Goal: Task Accomplishment & Management: Use online tool/utility

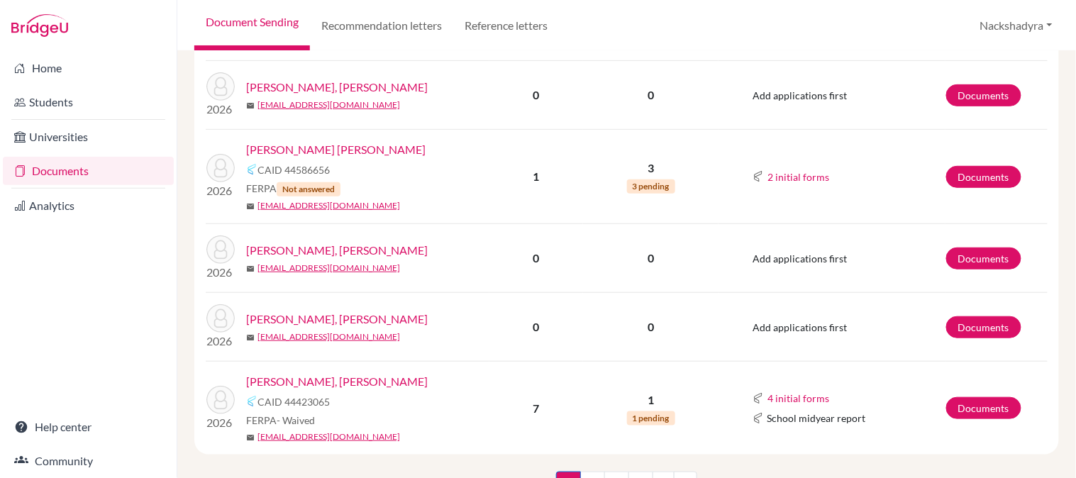
scroll to position [1593, 0]
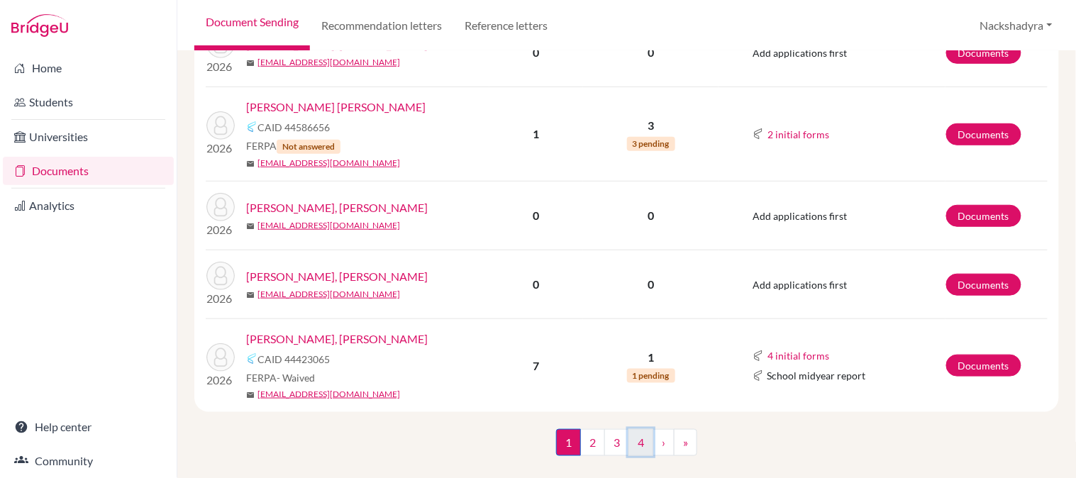
click at [630, 429] on link "4" at bounding box center [641, 442] width 25 height 27
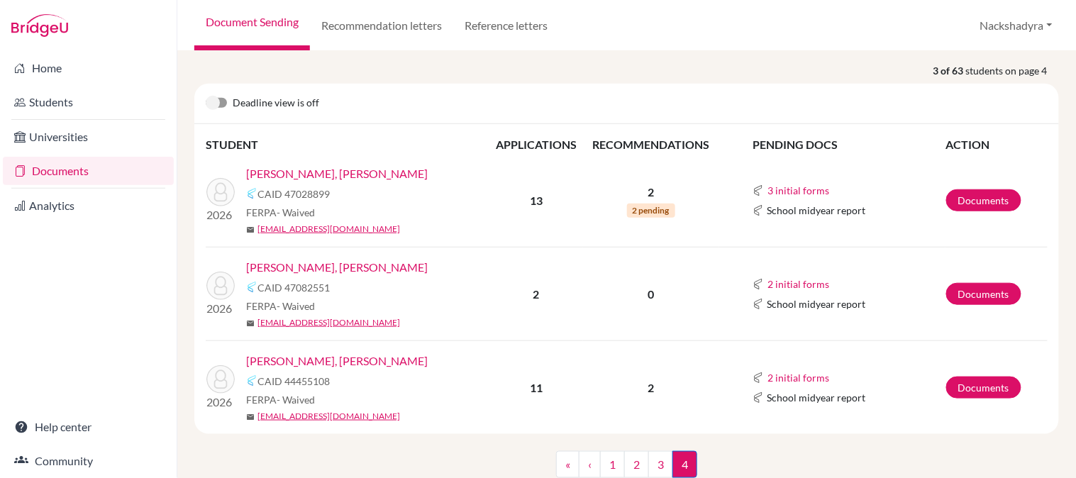
scroll to position [249, 0]
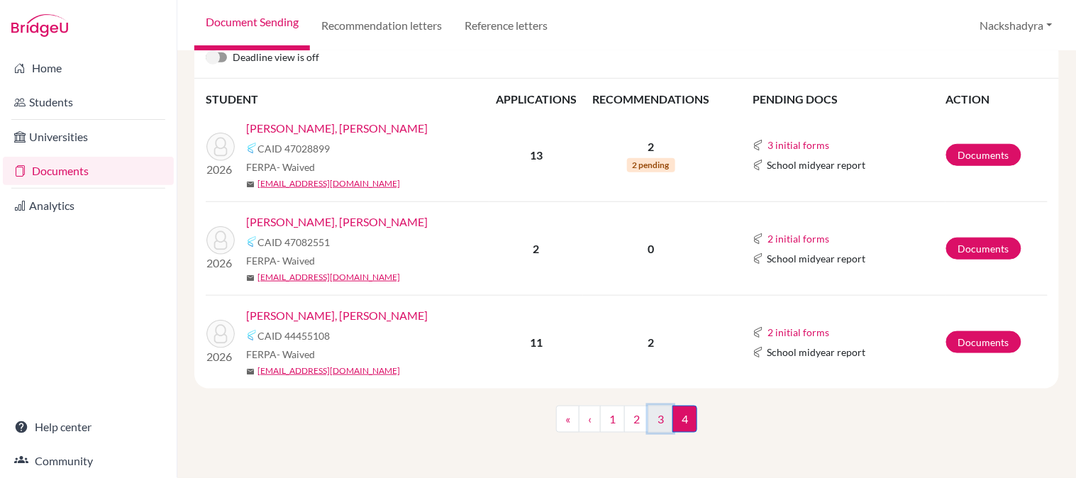
click at [651, 421] on link "3" at bounding box center [661, 419] width 25 height 27
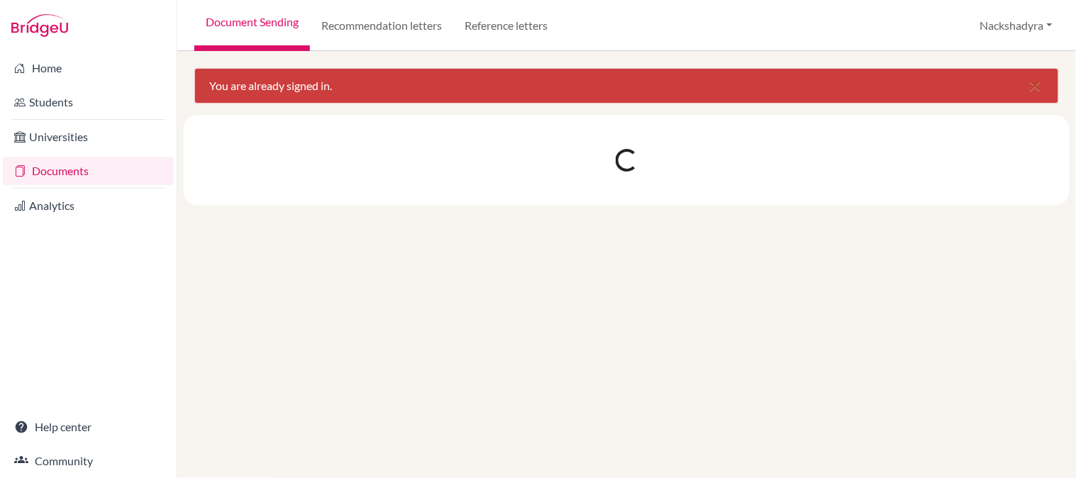
scroll to position [0, 0]
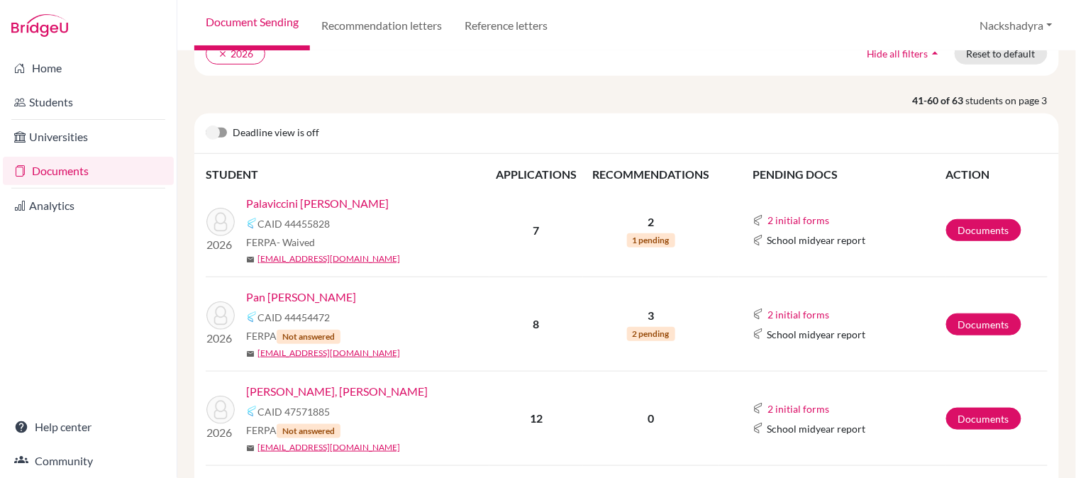
scroll to position [394, 0]
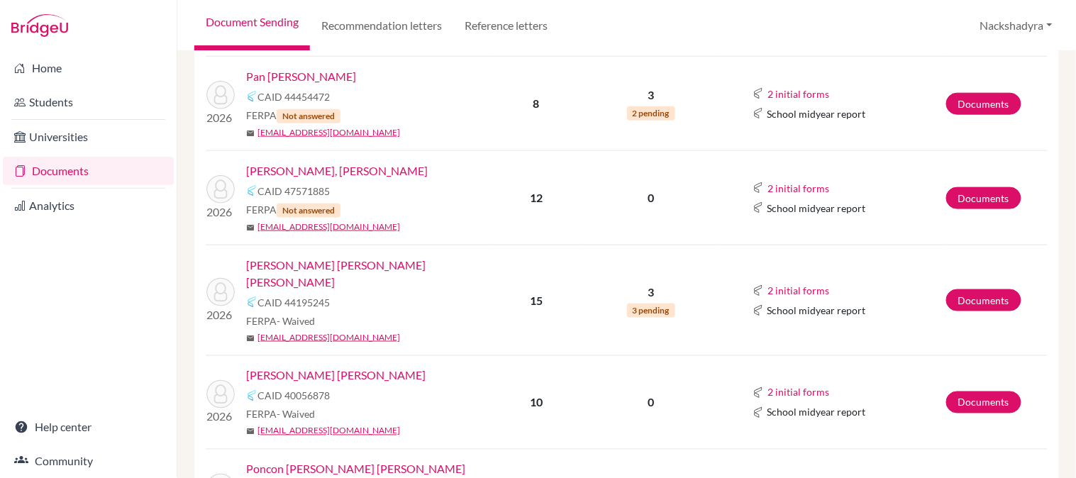
click at [292, 368] on link "[PERSON_NAME] [PERSON_NAME]" at bounding box center [336, 376] width 180 height 17
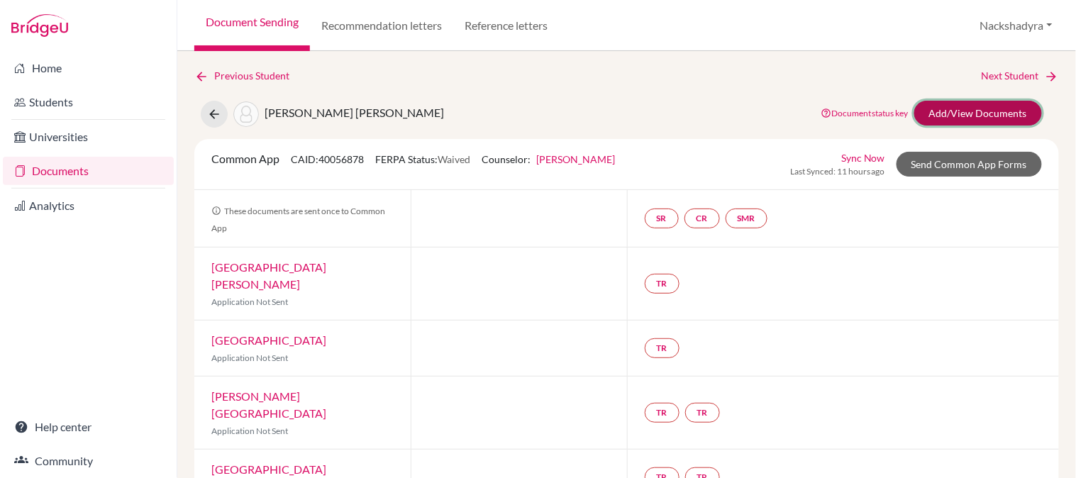
click at [918, 114] on link "Add/View Documents" at bounding box center [979, 113] width 128 height 25
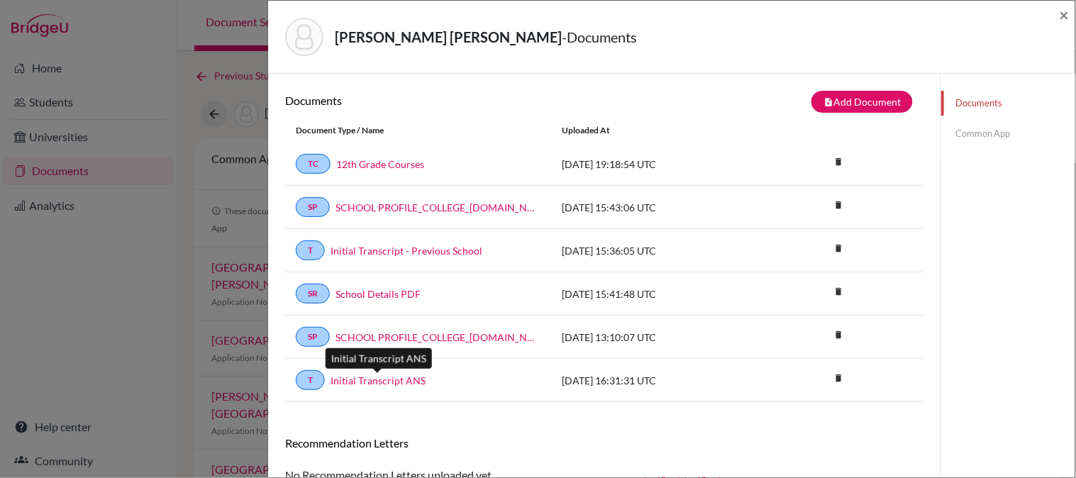
click at [384, 379] on link "Initial Transcript ANS" at bounding box center [378, 380] width 95 height 15
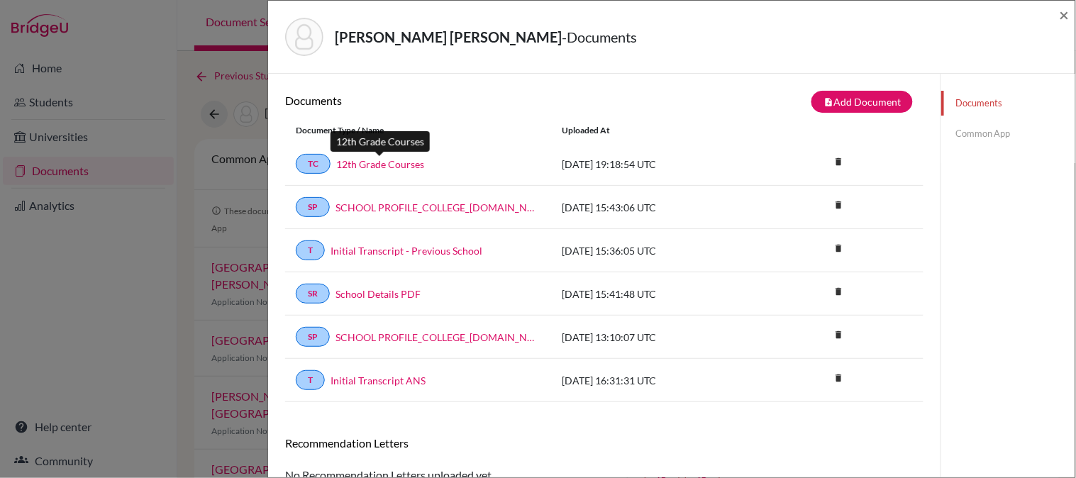
click at [393, 162] on link "12th Grade Courses" at bounding box center [380, 164] width 88 height 15
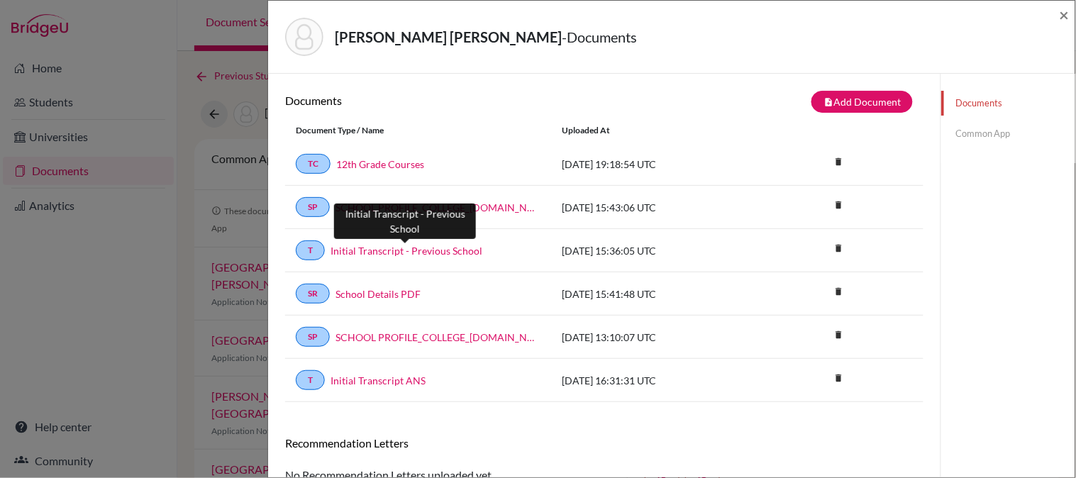
click at [366, 251] on link "Initial Transcript - Previous School" at bounding box center [407, 250] width 152 height 15
